Goal: Check status: Check status

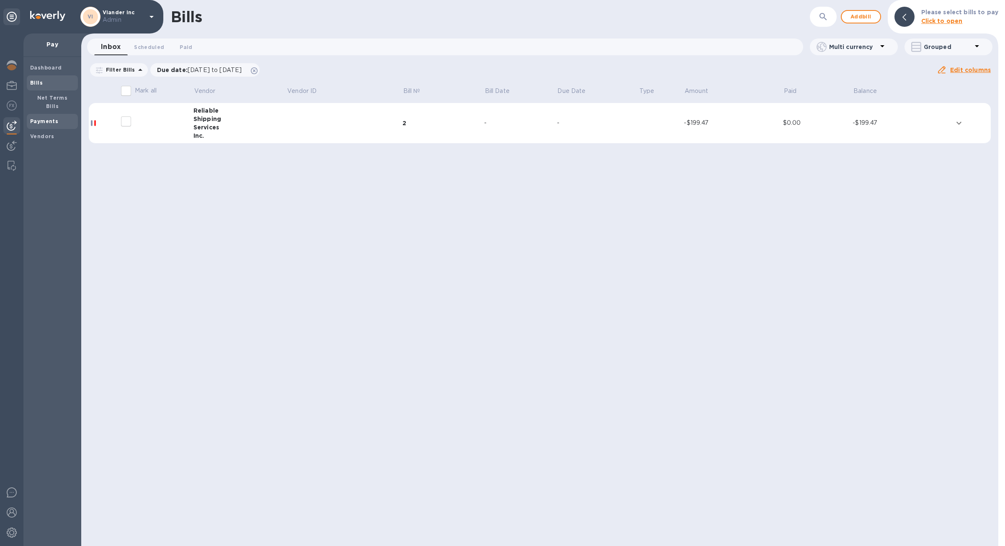
click at [50, 118] on b "Payments" at bounding box center [44, 121] width 28 height 6
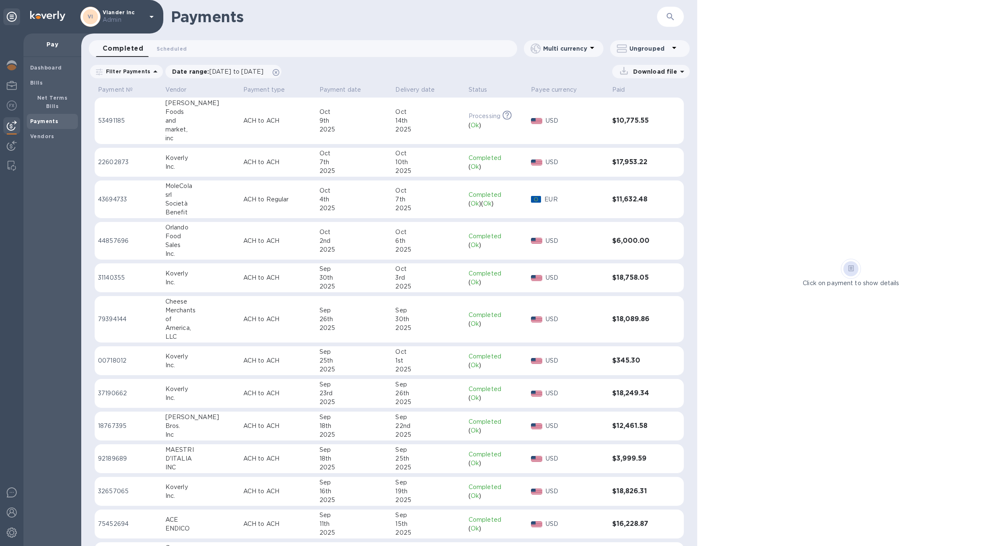
click at [678, 23] on div "​" at bounding box center [670, 17] width 27 height 21
click at [674, 21] on icon "button" at bounding box center [671, 17] width 10 height 10
paste input "49751069"
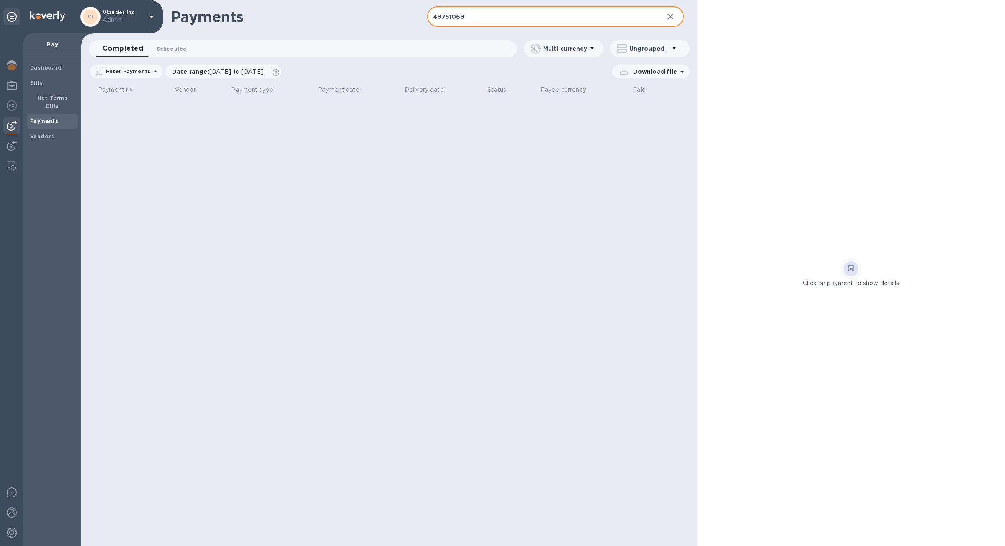
type input "49751069"
click at [183, 46] on button "Scheduled 0" at bounding box center [172, 48] width 44 height 17
click at [132, 46] on span "Completed 0" at bounding box center [119, 48] width 32 height 9
click at [279, 71] on icon at bounding box center [276, 72] width 7 height 7
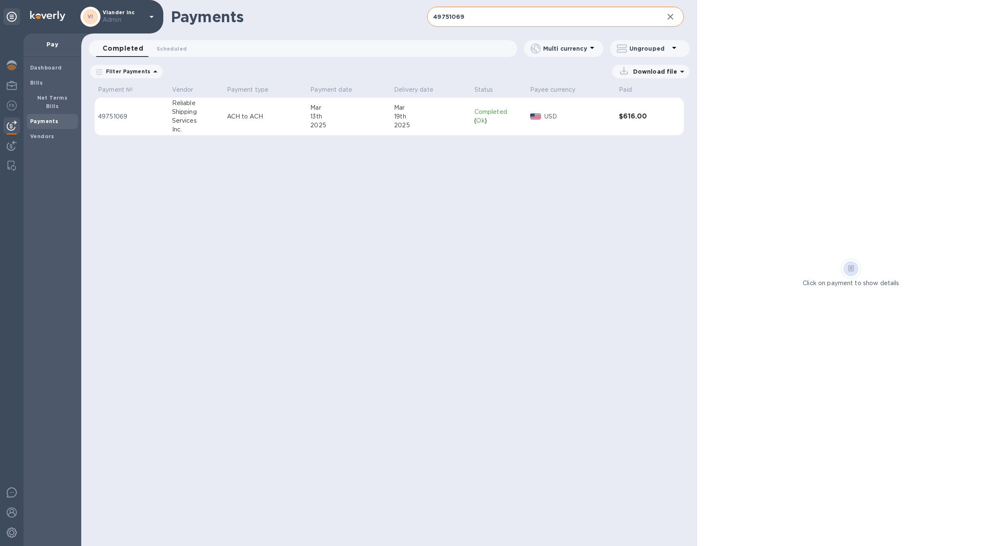
click at [302, 111] on td "ACH to ACH" at bounding box center [266, 117] width 84 height 38
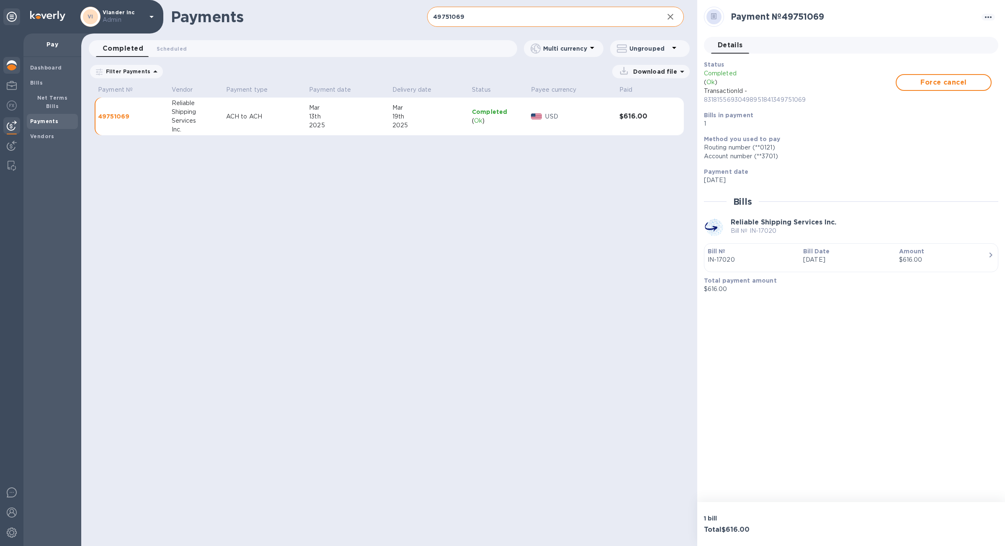
click at [17, 67] on div at bounding box center [11, 66] width 17 height 18
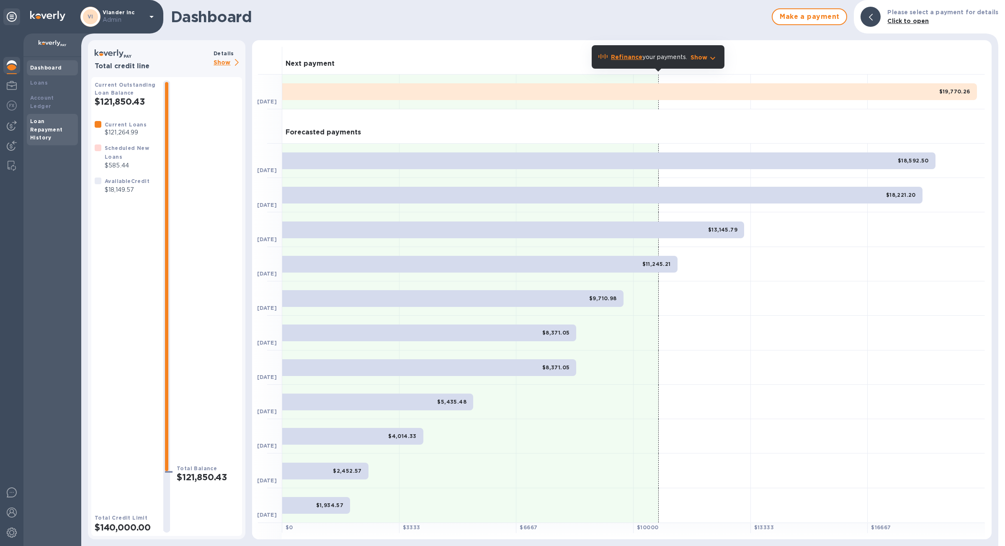
click at [61, 117] on div "Loan Repayment History" at bounding box center [52, 129] width 44 height 25
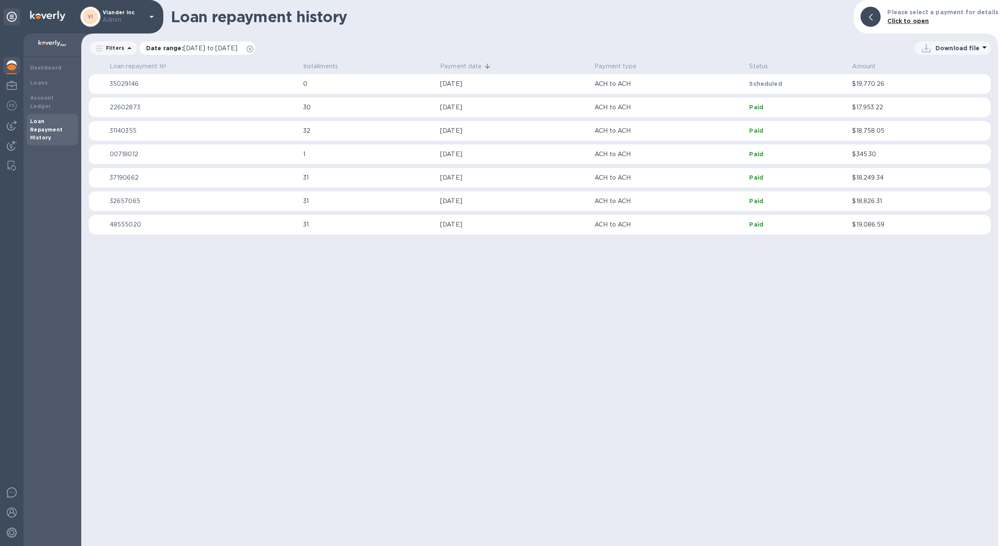
click at [256, 45] on div "Date range : [DATE] to [DATE]" at bounding box center [197, 47] width 116 height 13
click at [253, 47] on icon at bounding box center [250, 49] width 7 height 7
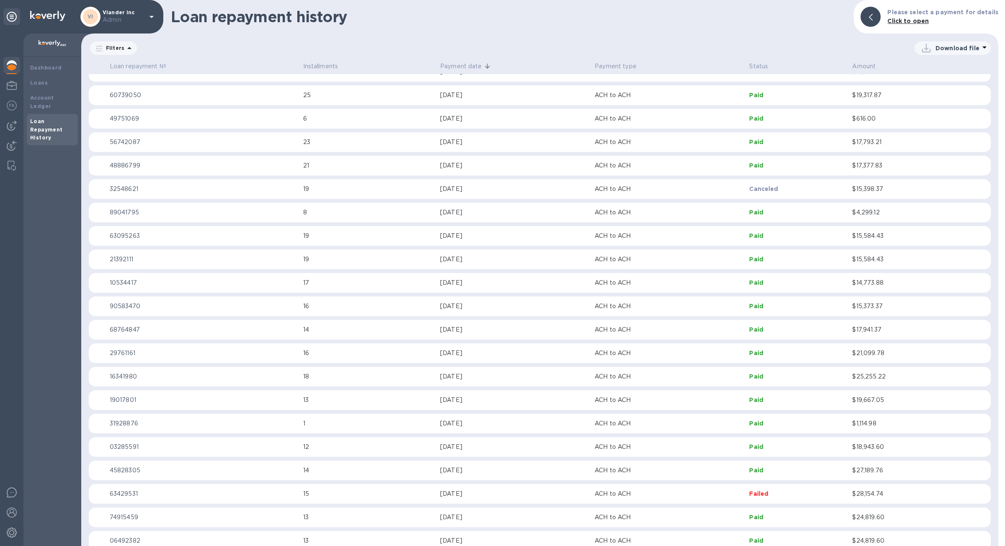
scroll to position [793, 0]
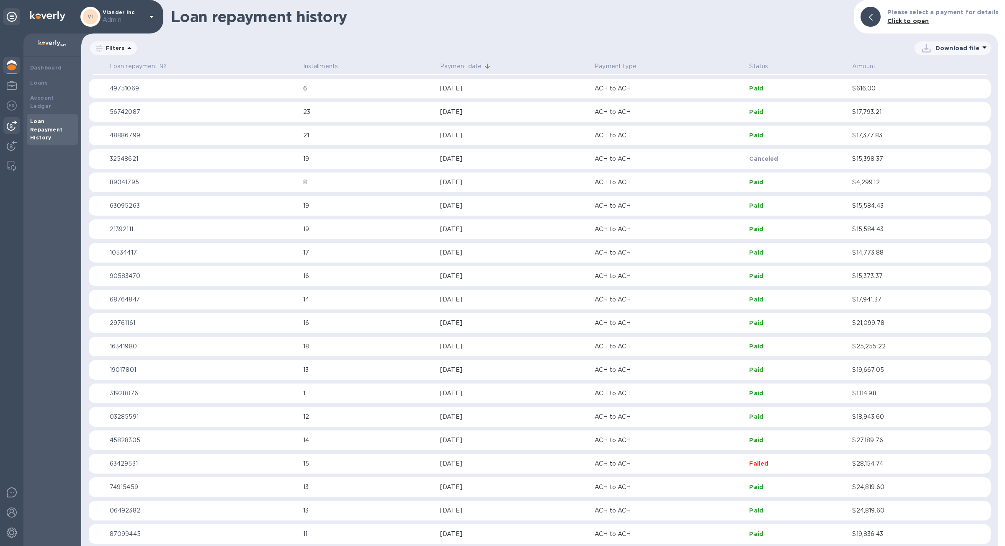
click at [16, 127] on img at bounding box center [12, 126] width 10 height 10
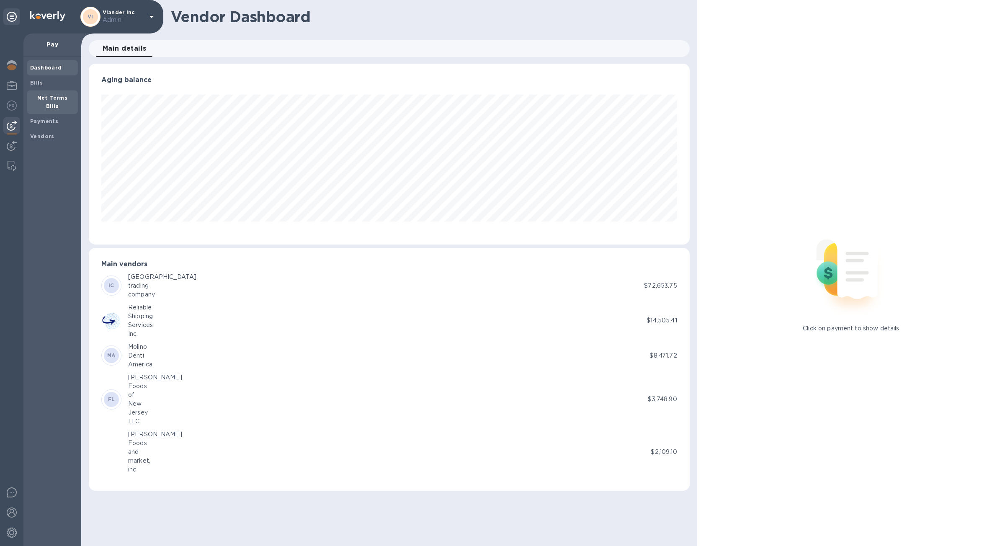
scroll to position [181, 601]
click at [51, 118] on div "Payments" at bounding box center [52, 121] width 51 height 15
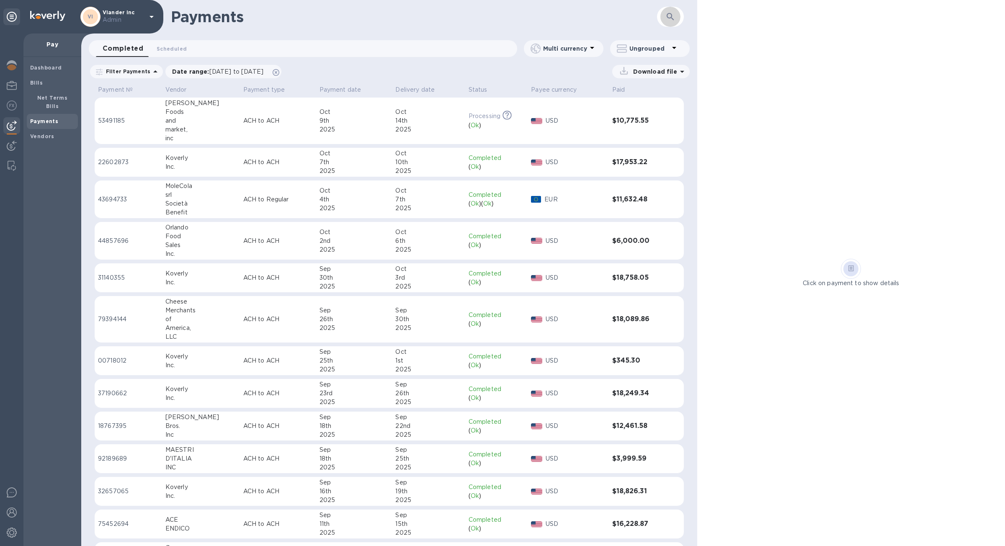
click at [676, 23] on button "button" at bounding box center [671, 17] width 20 height 20
paste input "49751069"
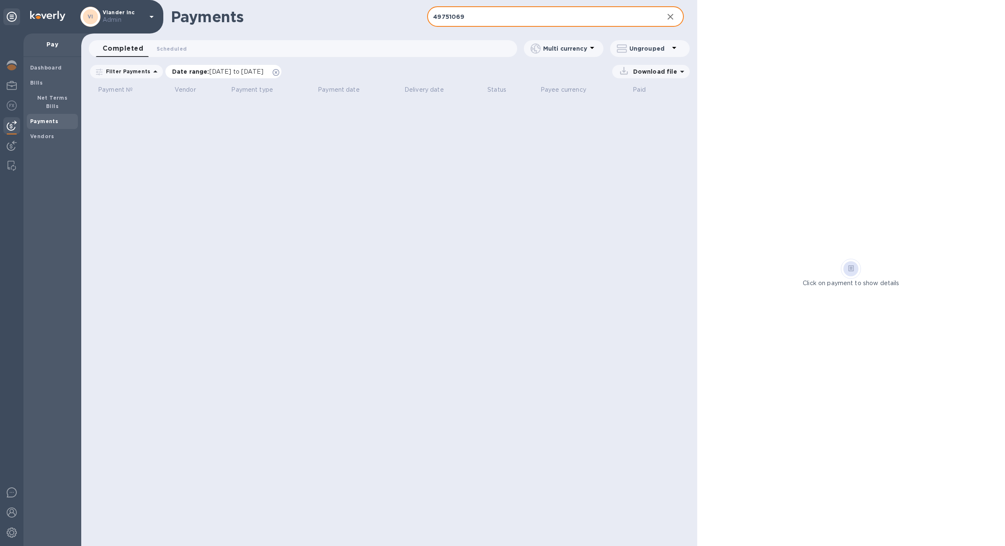
type input "49751069"
click at [279, 70] on icon at bounding box center [276, 72] width 7 height 7
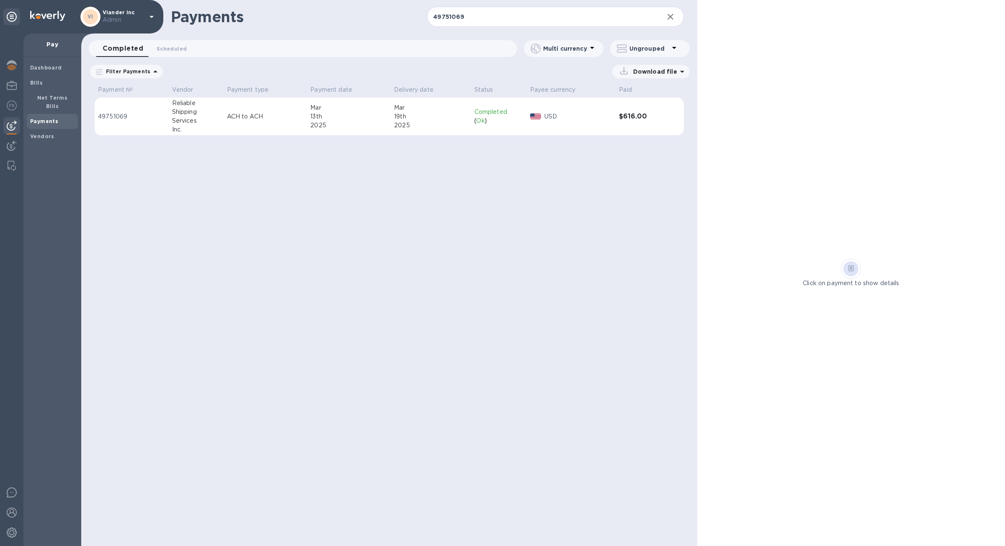
click at [289, 126] on td "ACH to ACH" at bounding box center [266, 117] width 84 height 38
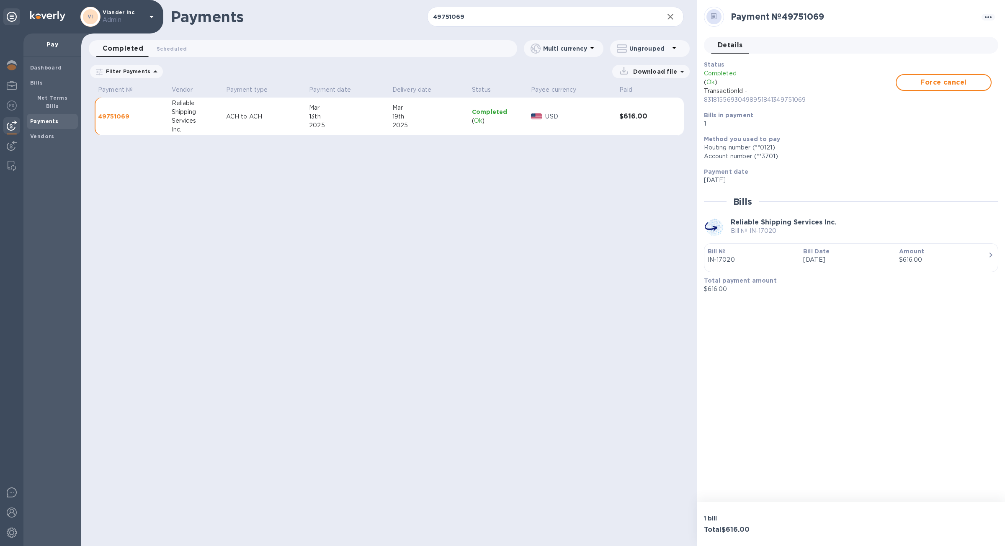
click at [756, 101] on p "83181556930498951841349751069" at bounding box center [800, 100] width 192 height 9
copy p "83181556930498951841349751069"
click at [733, 266] on div "button" at bounding box center [851, 266] width 287 height 4
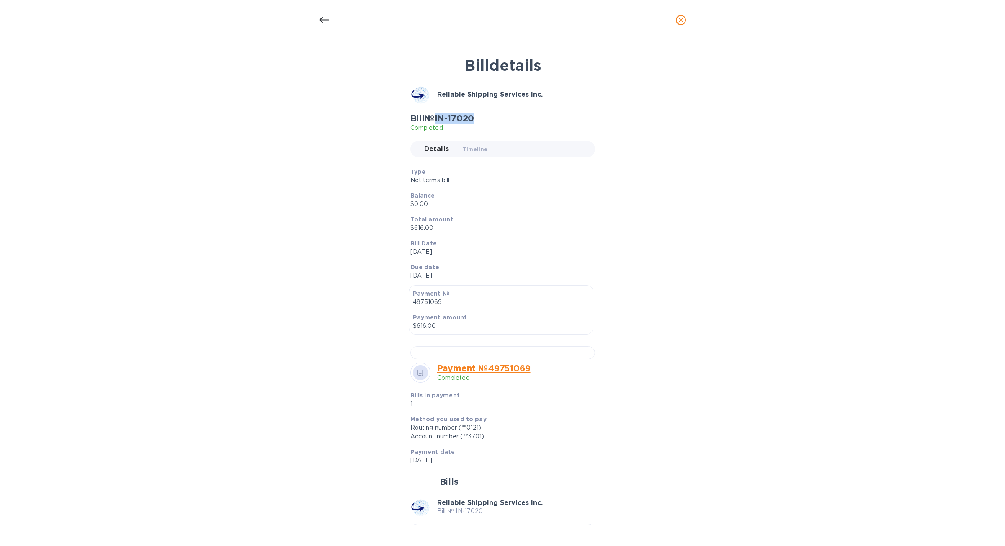
drag, startPoint x: 480, startPoint y: 119, endPoint x: 437, endPoint y: 120, distance: 42.3
click at [437, 120] on div "Bill № IN-17020 Completed" at bounding box center [446, 122] width 71 height 19
copy h2 "IN-17020"
click at [684, 13] on button "close" at bounding box center [681, 20] width 20 height 20
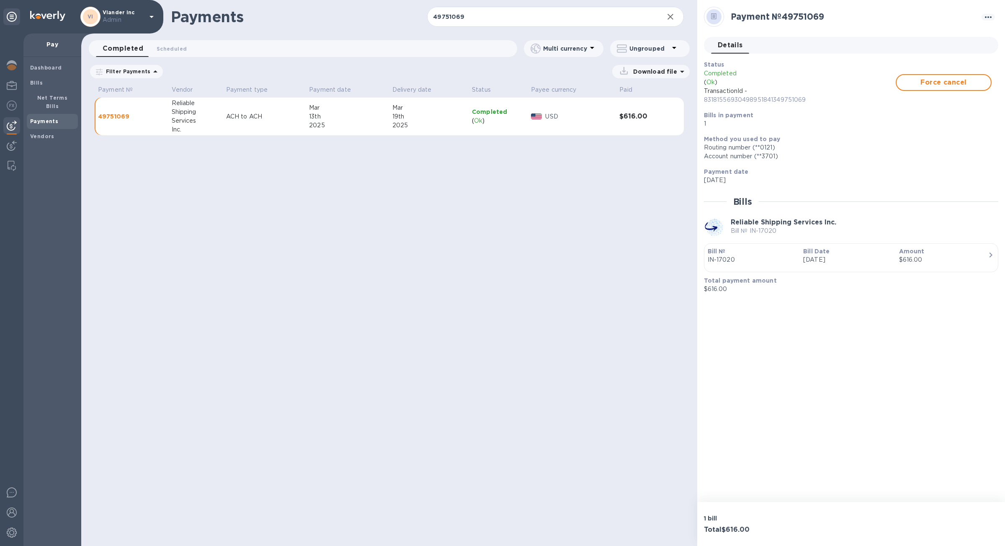
click at [548, 124] on td "USD" at bounding box center [572, 117] width 89 height 38
click at [736, 261] on p "IN-17020" at bounding box center [752, 260] width 89 height 9
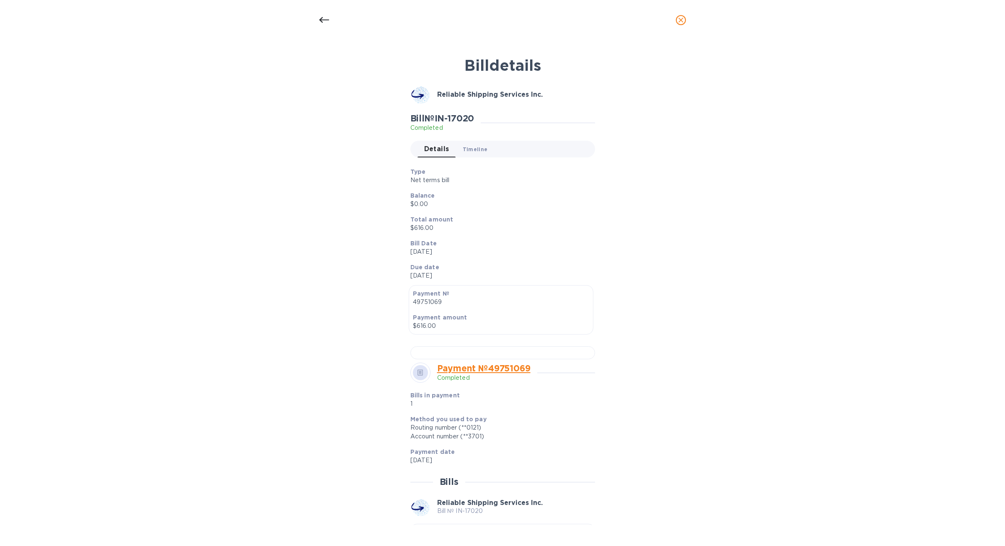
click at [472, 143] on button "Timeline 0" at bounding box center [475, 149] width 39 height 17
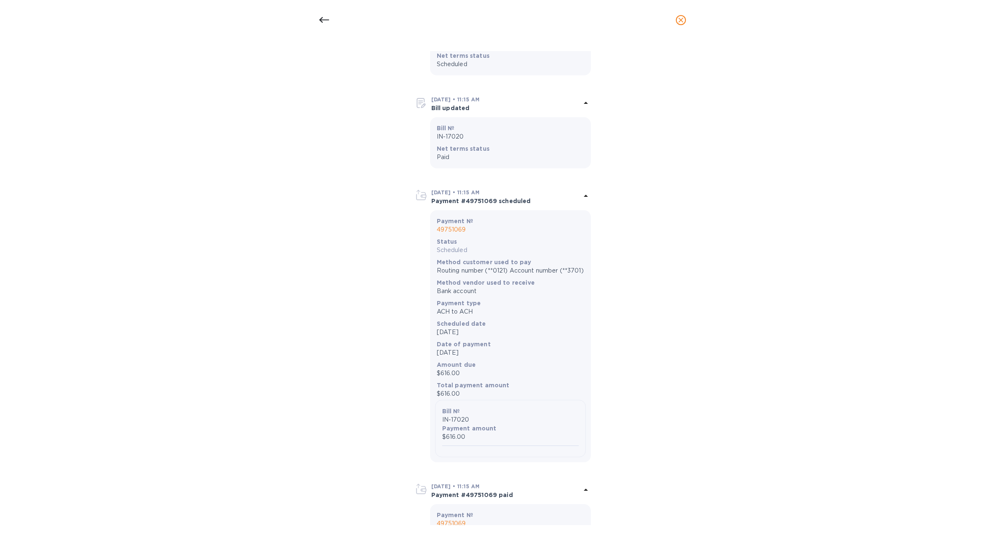
scroll to position [741, 0]
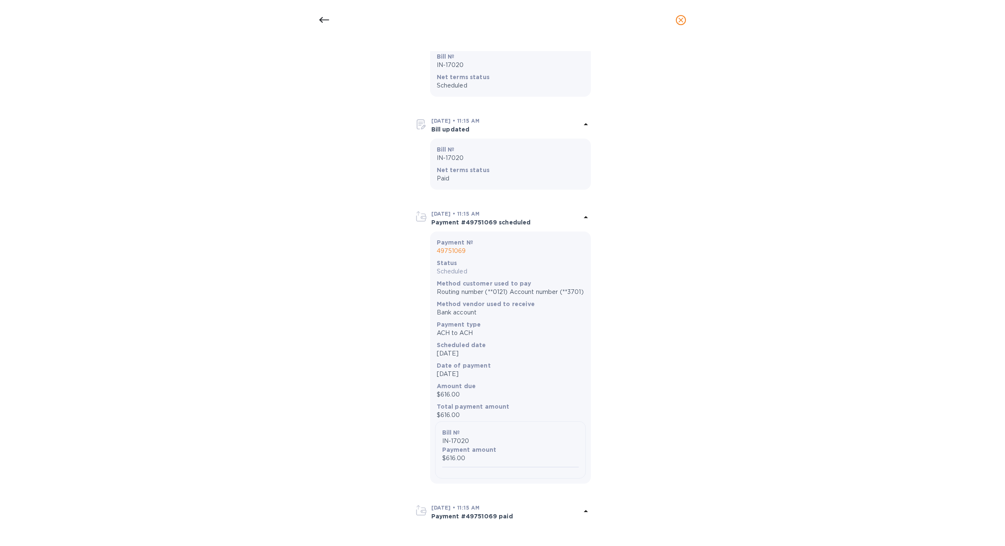
drag, startPoint x: 492, startPoint y: 225, endPoint x: 459, endPoint y: 225, distance: 32.7
click at [459, 225] on p "Payment #49751069 scheduled" at bounding box center [506, 222] width 150 height 8
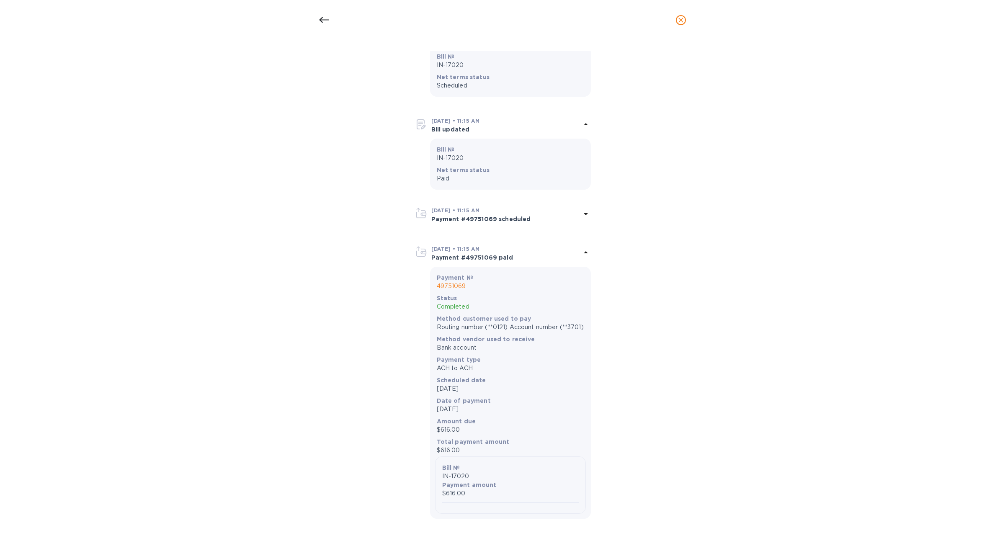
click at [459, 225] on div "[DATE] • 11:15 AM Payment #49751069 scheduled Payment № 49751069 Status Schedul…" at bounding box center [503, 215] width 185 height 28
click at [456, 216] on p "Payment #49751069 scheduled" at bounding box center [506, 219] width 150 height 8
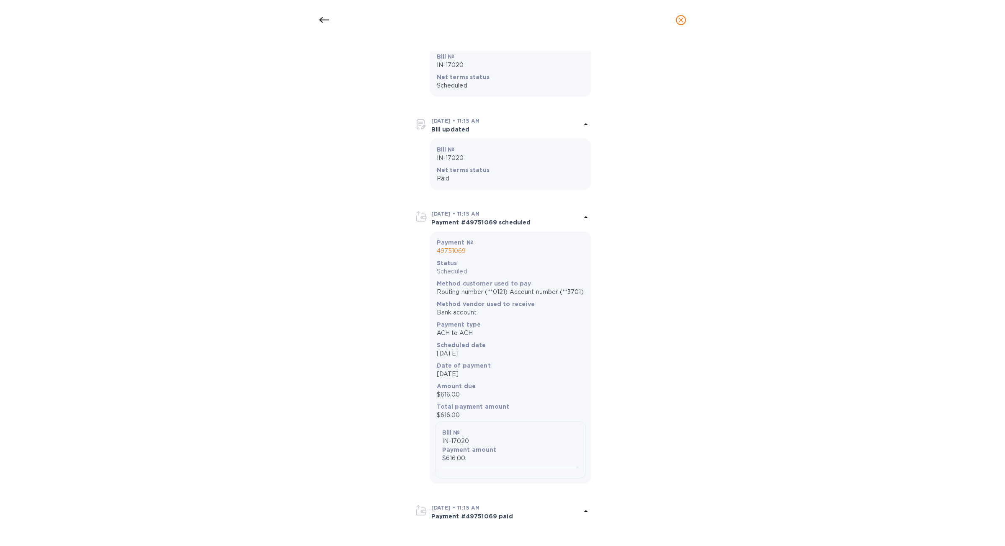
click at [454, 249] on p "49751069" at bounding box center [510, 251] width 147 height 9
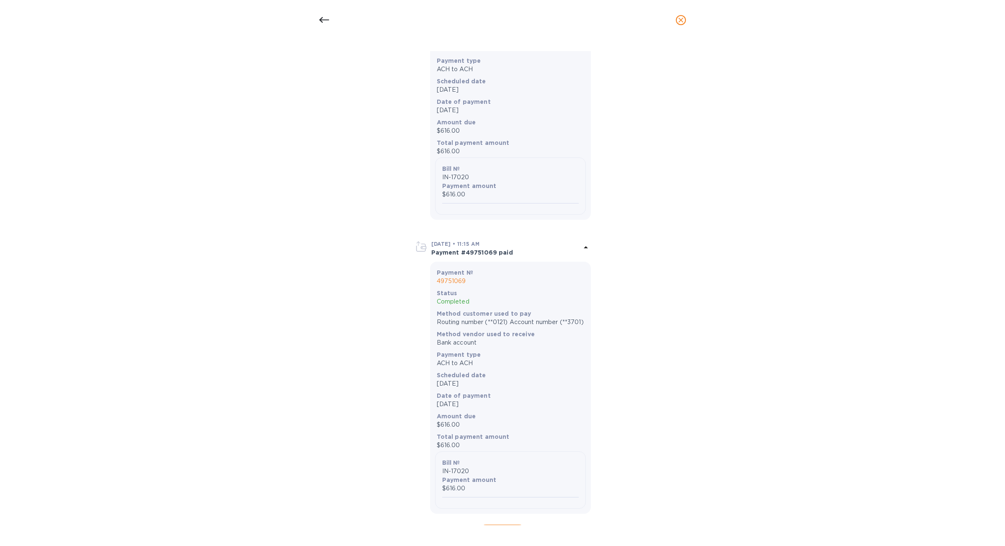
scroll to position [1015, 0]
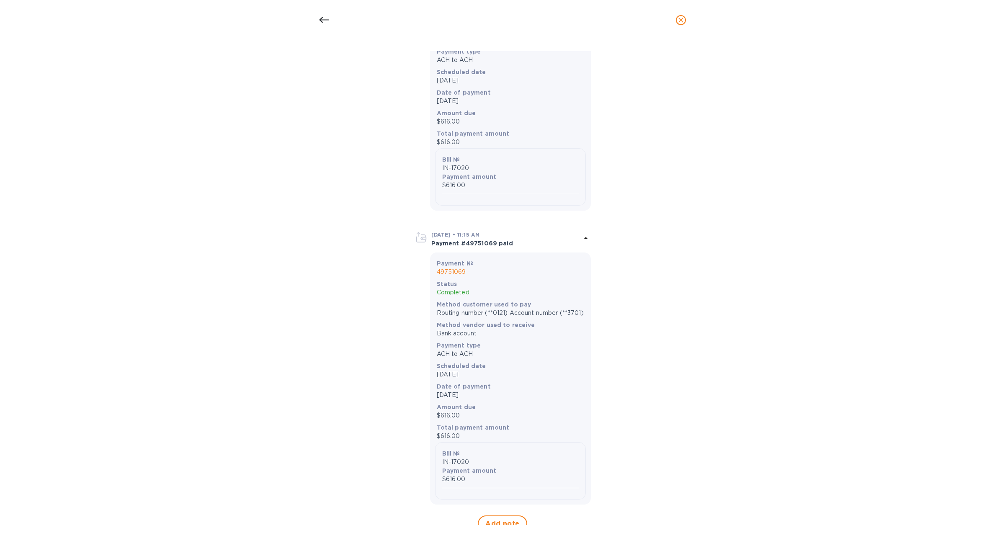
click at [455, 276] on p "49751069" at bounding box center [510, 272] width 147 height 9
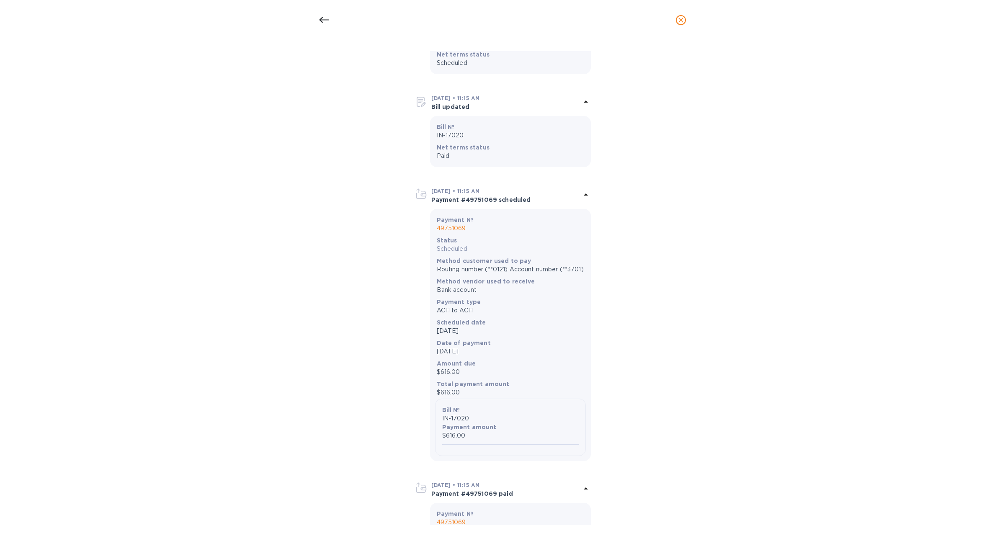
scroll to position [740, 0]
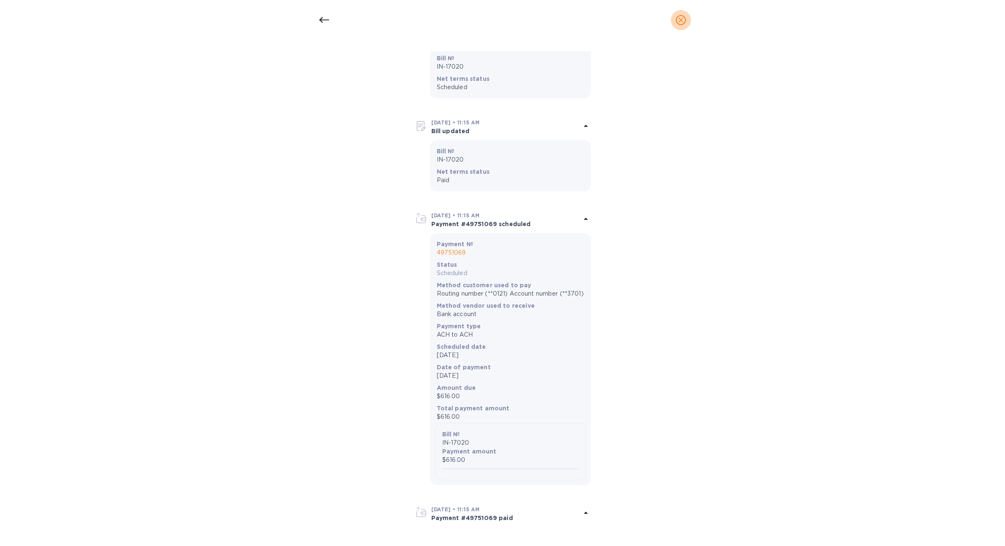
click at [682, 15] on span "close" at bounding box center [681, 20] width 10 height 10
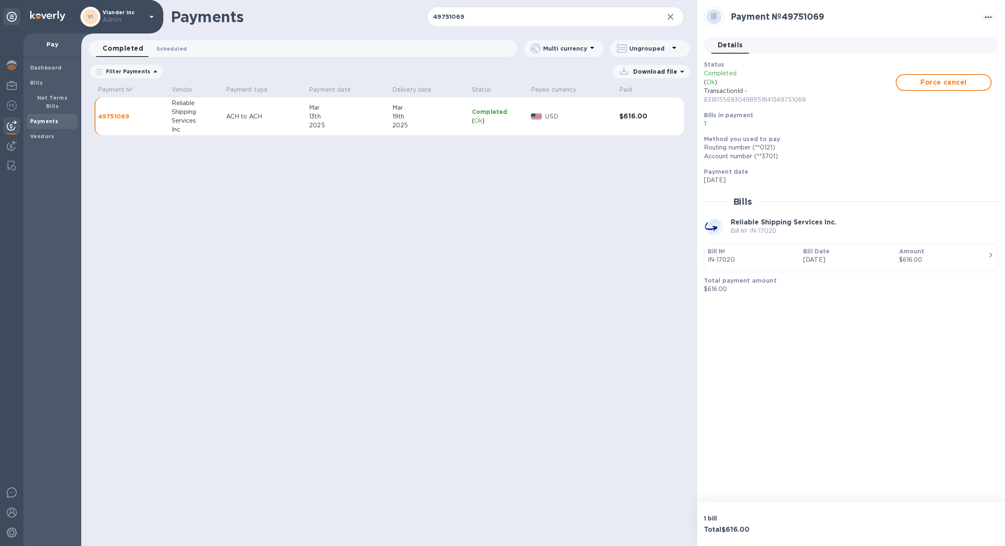
click at [177, 52] on span "Scheduled 0" at bounding box center [172, 48] width 30 height 9
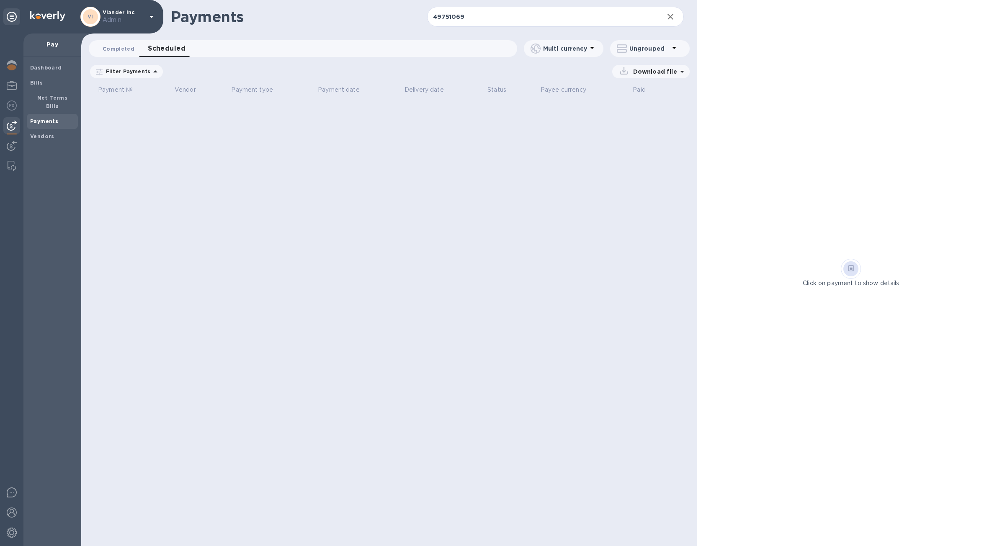
click at [129, 48] on span "Completed 0" at bounding box center [119, 48] width 32 height 9
click at [54, 117] on span "Payments" at bounding box center [44, 121] width 28 height 8
click at [0, 0] on icon at bounding box center [0, 0] width 0 height 0
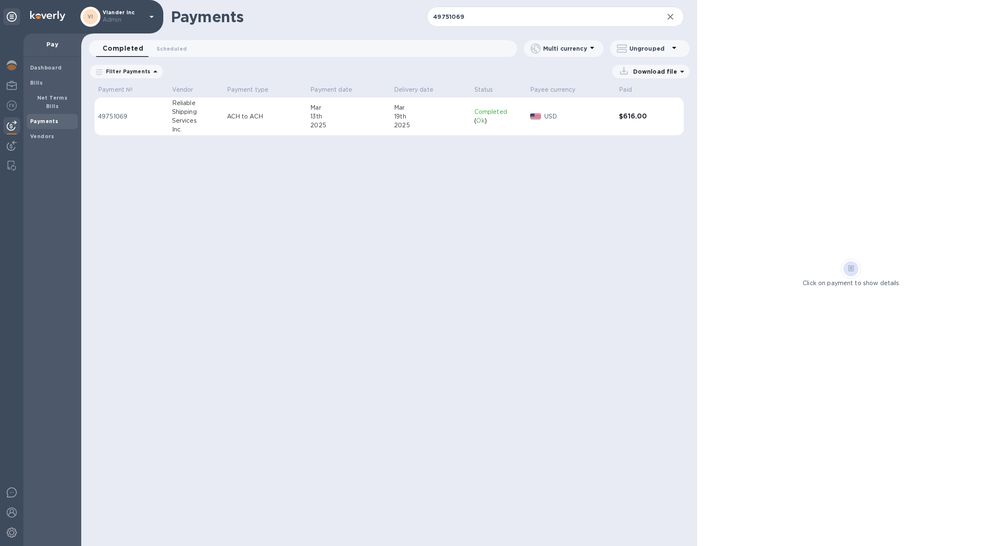
click at [354, 157] on div "Payments 49751069 ​ Completed 0 Scheduled 0 Multi currency Ungrouped Filter Pay…" at bounding box center [389, 273] width 616 height 546
click at [502, 122] on div "( Ok )" at bounding box center [499, 120] width 49 height 9
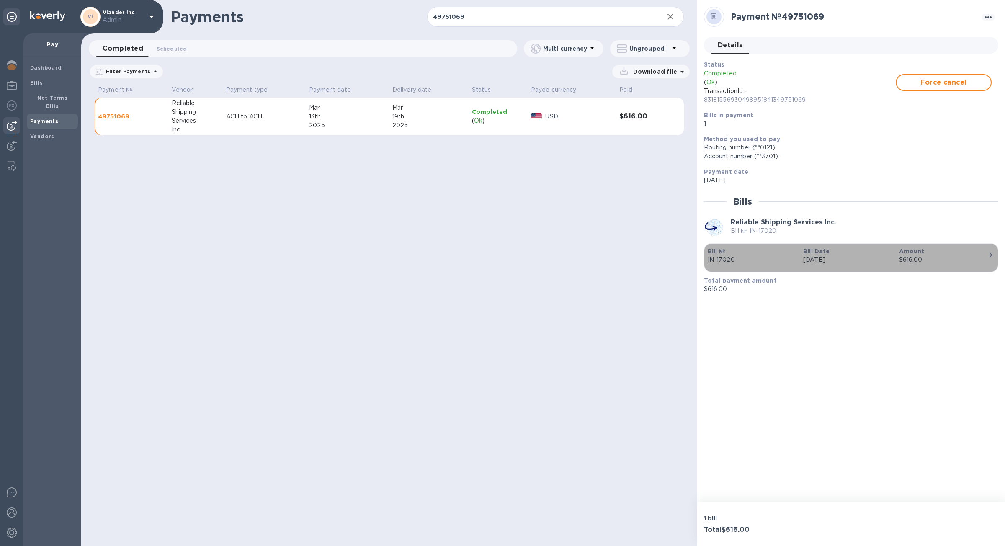
drag, startPoint x: 739, startPoint y: 266, endPoint x: 752, endPoint y: 250, distance: 19.9
click at [752, 250] on div "Bill № IN-17020 Bill Date [DATE] Amount $616.00" at bounding box center [851, 257] width 287 height 21
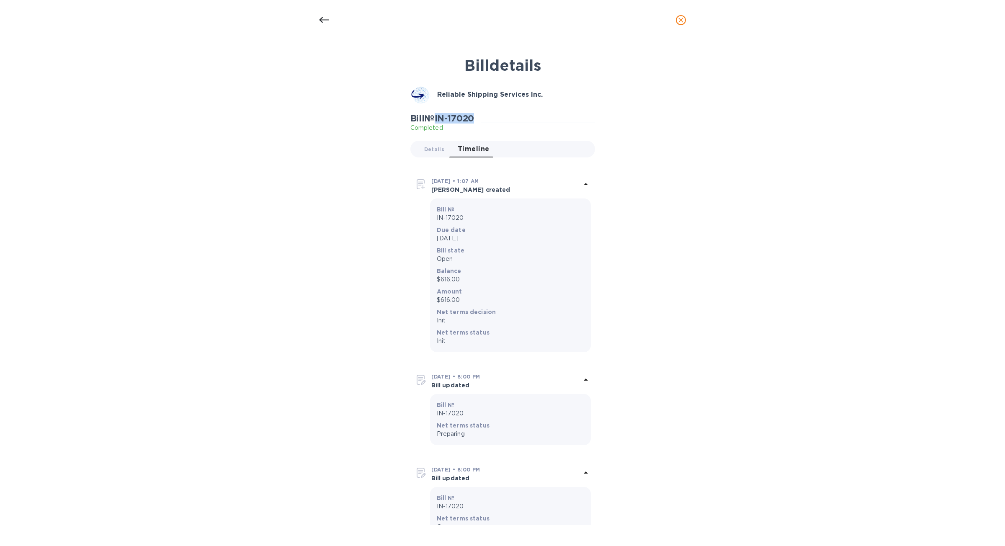
drag, startPoint x: 479, startPoint y: 119, endPoint x: 439, endPoint y: 120, distance: 39.8
click at [439, 120] on div "Bill № IN-17020 Completed" at bounding box center [446, 122] width 71 height 19
copy h2 "IN-17020"
